Goal: Task Accomplishment & Management: Manage account settings

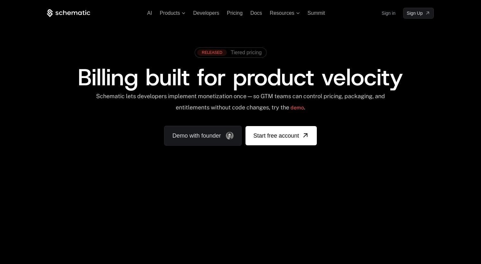
click at [385, 14] on link "Sign in" at bounding box center [389, 13] width 14 height 10
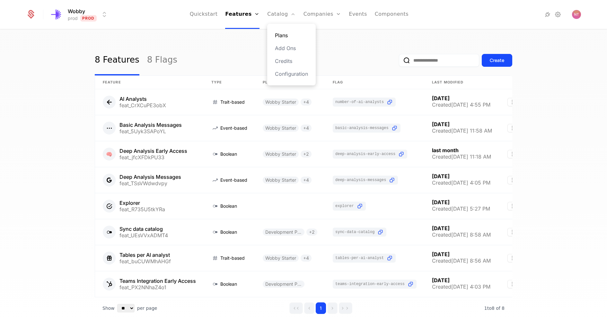
click at [283, 35] on link "Plans" at bounding box center [291, 35] width 33 height 8
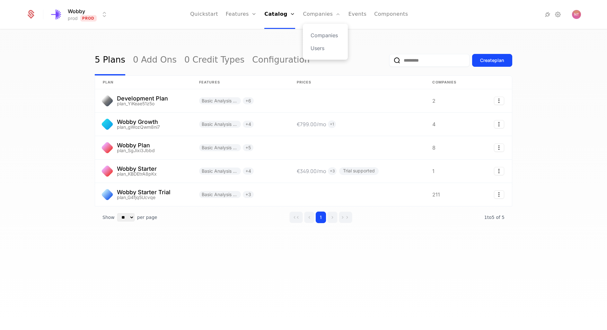
click at [321, 40] on div "Companies Users" at bounding box center [325, 42] width 45 height 36
click at [321, 38] on link "Companies" at bounding box center [326, 35] width 30 height 8
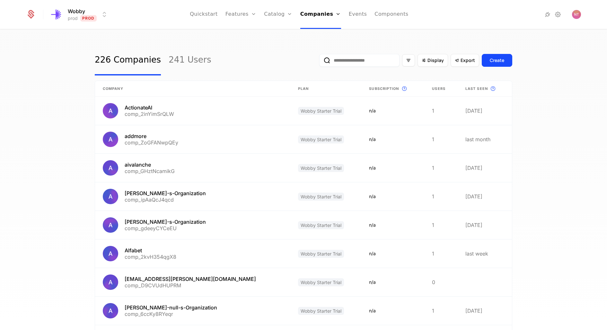
click at [378, 62] on input "email" at bounding box center [359, 60] width 80 height 13
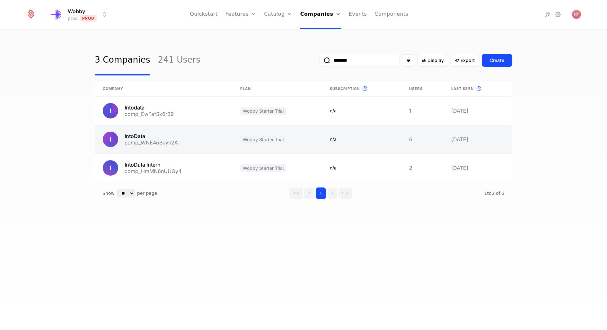
type input "********"
click at [193, 146] on link at bounding box center [163, 139] width 137 height 28
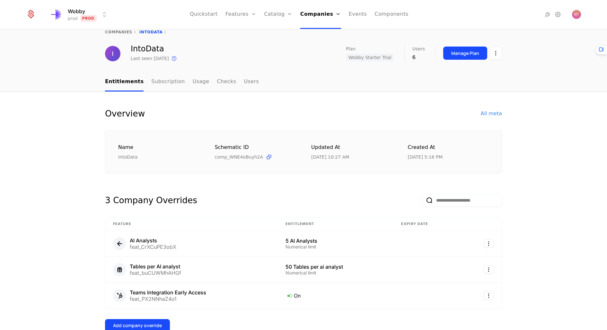
scroll to position [16, 0]
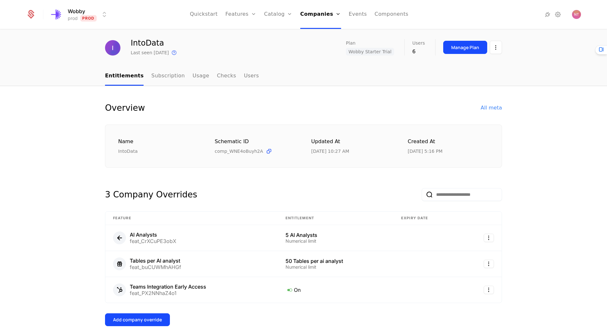
click at [242, 194] on div "3 Company Overrides" at bounding box center [303, 189] width 397 height 23
click at [244, 75] on link "Users" at bounding box center [251, 76] width 15 height 19
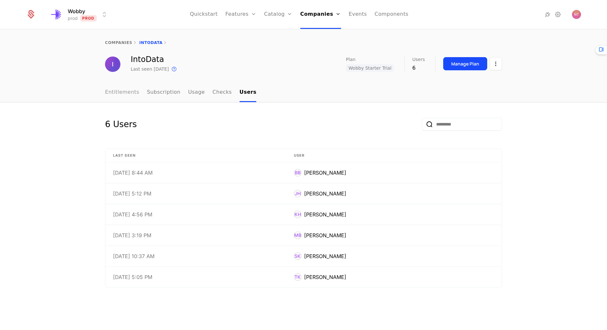
click at [111, 95] on link "Entitlements" at bounding box center [122, 92] width 34 height 19
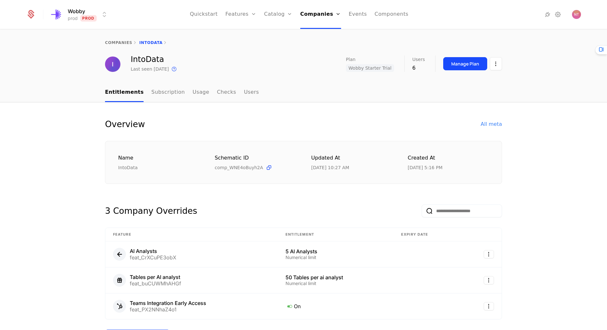
scroll to position [169, 0]
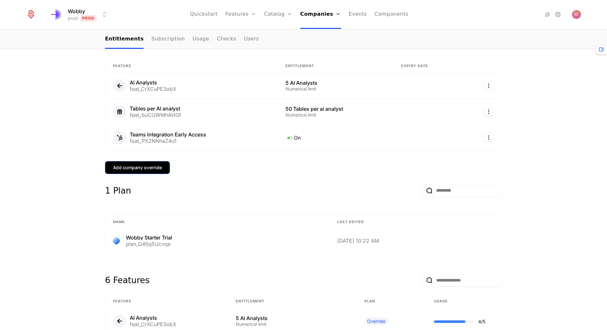
click at [149, 162] on button "Add company override" at bounding box center [137, 167] width 65 height 13
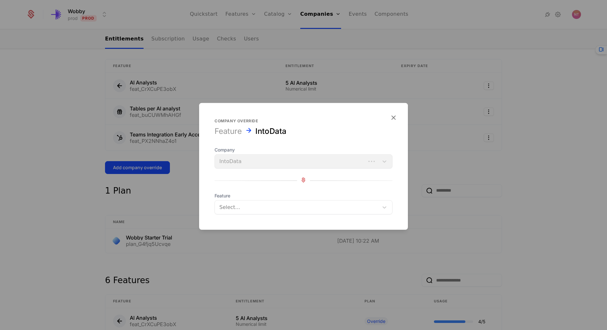
click at [252, 215] on form "Company override Feature IntoData Company IntoData Feature Select..." at bounding box center [303, 166] width 209 height 127
click at [252, 211] on div at bounding box center [296, 207] width 155 height 9
click at [102, 181] on div at bounding box center [303, 165] width 607 height 330
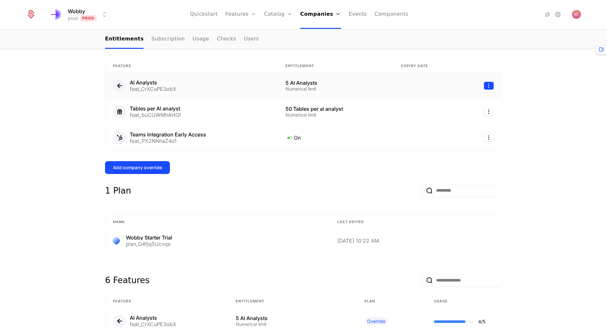
click at [489, 86] on html "Wobby prod Prod Quickstart Features Features Flags Catalog Plans Add Ons Credit…" at bounding box center [303, 165] width 607 height 330
click at [458, 115] on div "Edit" at bounding box center [459, 116] width 49 height 9
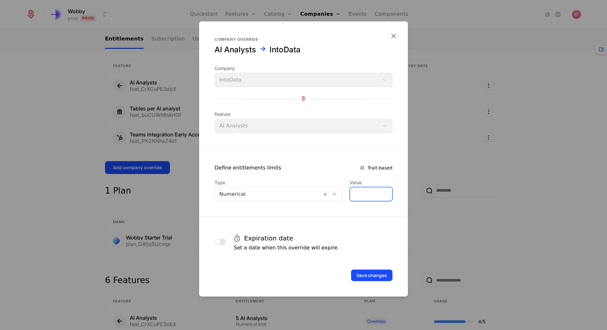
click at [352, 192] on input "*" at bounding box center [371, 194] width 42 height 13
type input "*"
click at [391, 276] on button "Save changes" at bounding box center [371, 276] width 41 height 12
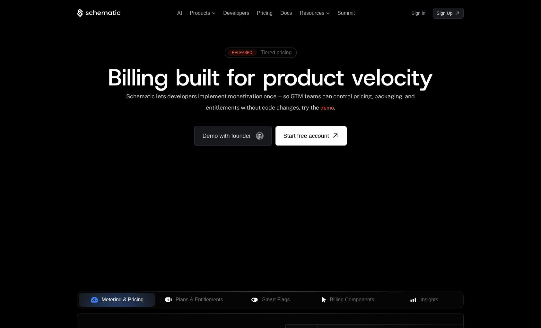
click at [419, 17] on link "Sign in" at bounding box center [419, 13] width 14 height 10
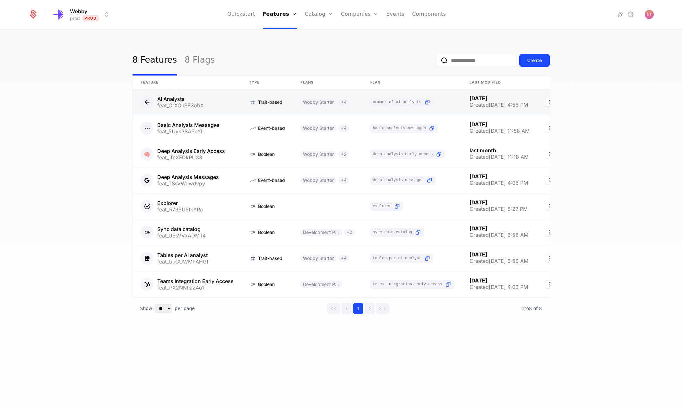
click at [170, 101] on link at bounding box center [187, 102] width 109 height 26
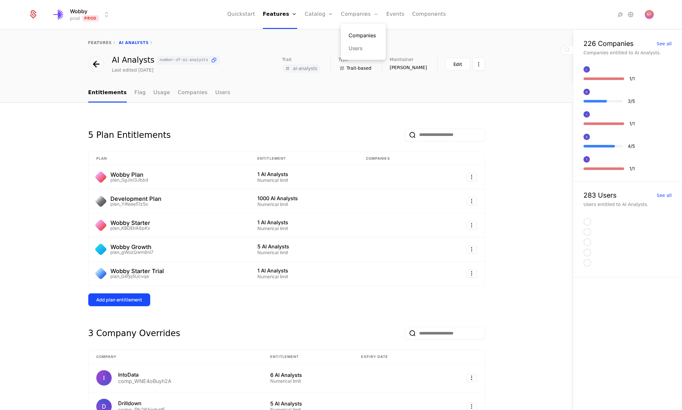
click at [356, 32] on link "Companies" at bounding box center [364, 35] width 30 height 8
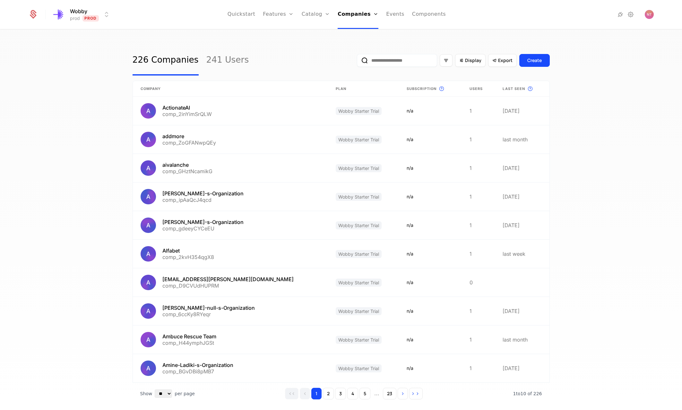
click at [433, 61] on input "email" at bounding box center [397, 60] width 80 height 13
type input "********"
click at [357, 62] on button "submit" at bounding box center [357, 62] width 0 height 0
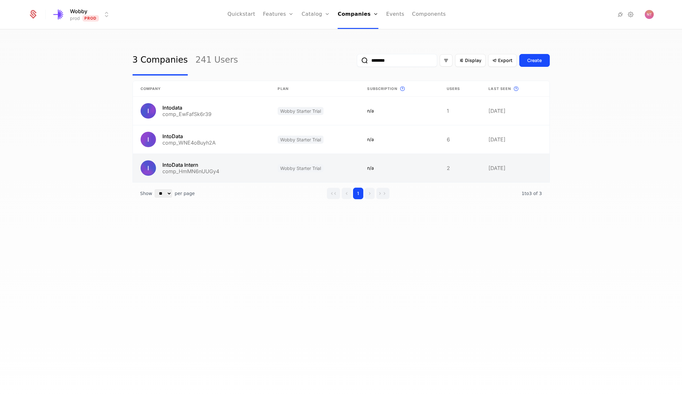
click at [461, 173] on link at bounding box center [460, 168] width 42 height 28
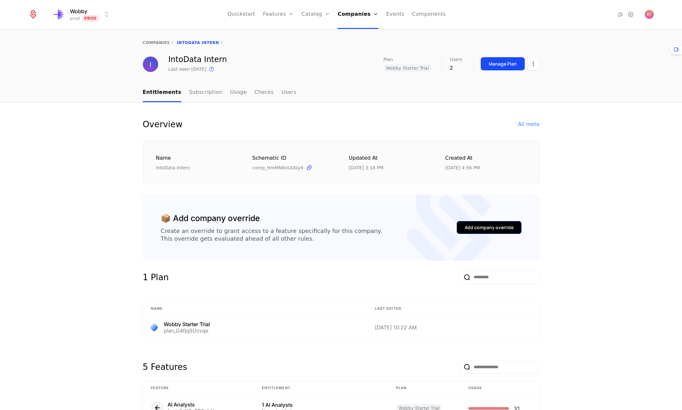
click at [472, 225] on div "Add company override" at bounding box center [489, 227] width 49 height 6
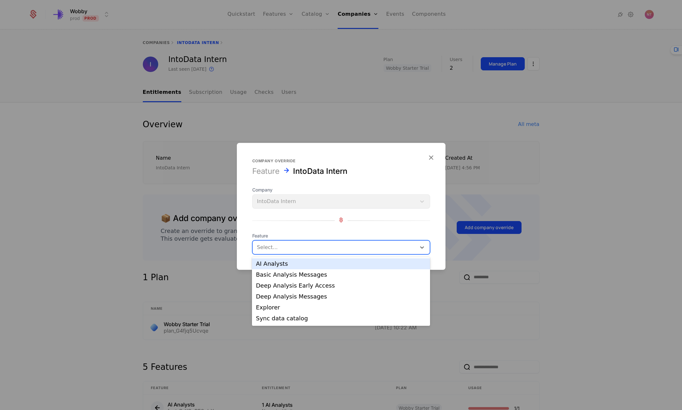
click at [329, 252] on div "Select..." at bounding box center [335, 248] width 164 height 12
click at [313, 263] on div "AI Analysts" at bounding box center [341, 264] width 170 height 6
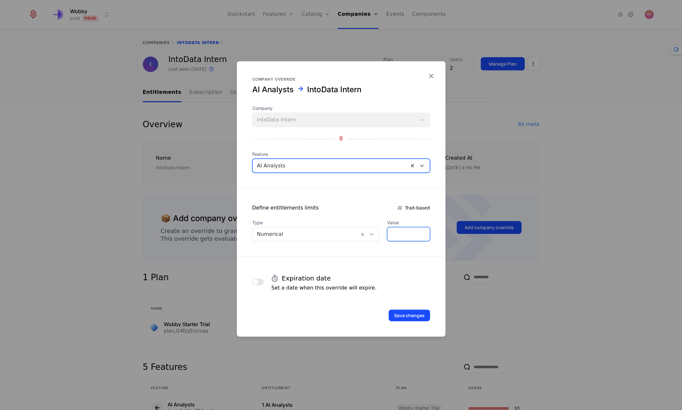
click at [398, 230] on input "*" at bounding box center [409, 233] width 42 height 13
type input "*"
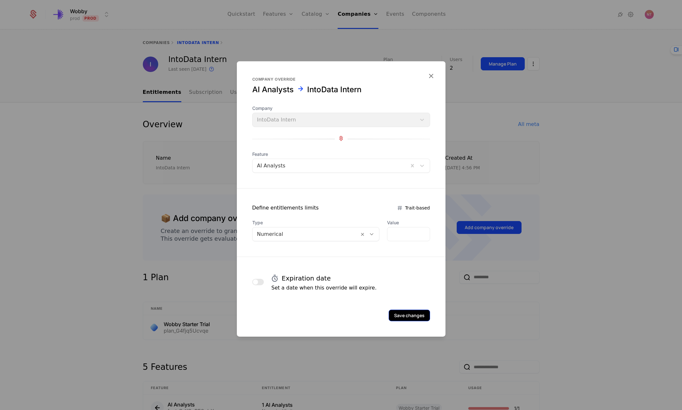
click at [408, 316] on button "Save changes" at bounding box center [409, 316] width 41 height 12
